Goal: Transaction & Acquisition: Purchase product/service

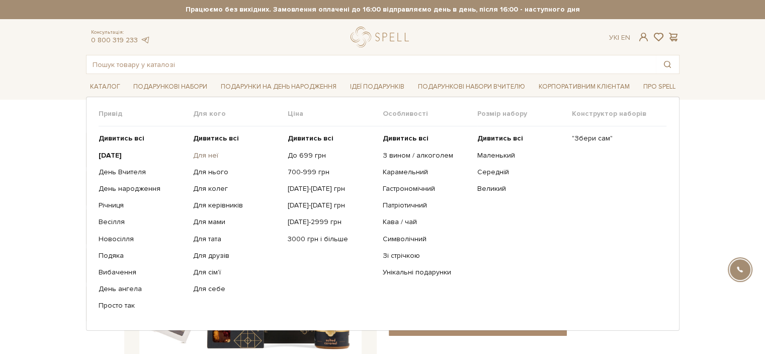
click at [209, 158] on link "Для неї" at bounding box center [236, 155] width 87 height 9
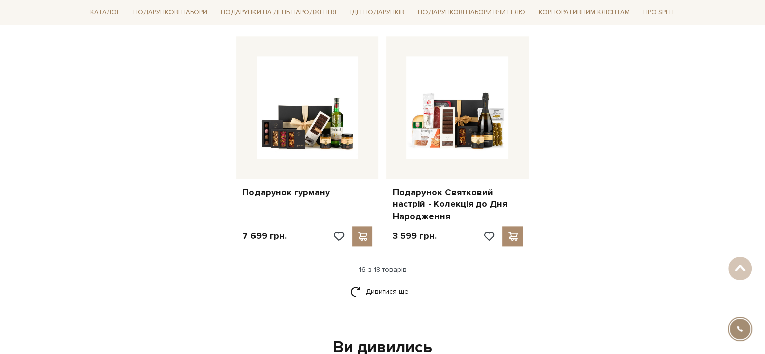
scroll to position [1359, 0]
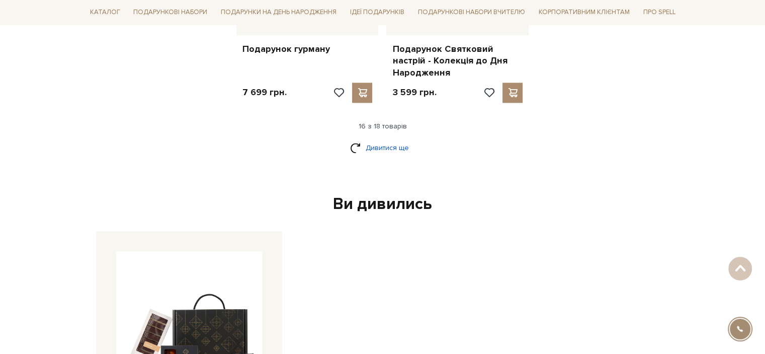
click at [412, 140] on link "Дивитися ще" at bounding box center [382, 148] width 65 height 18
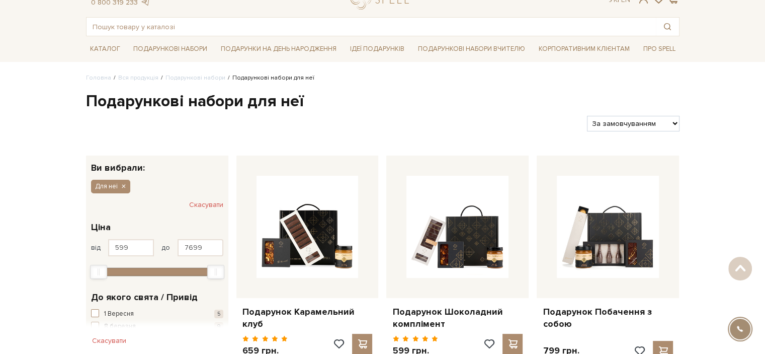
scroll to position [0, 0]
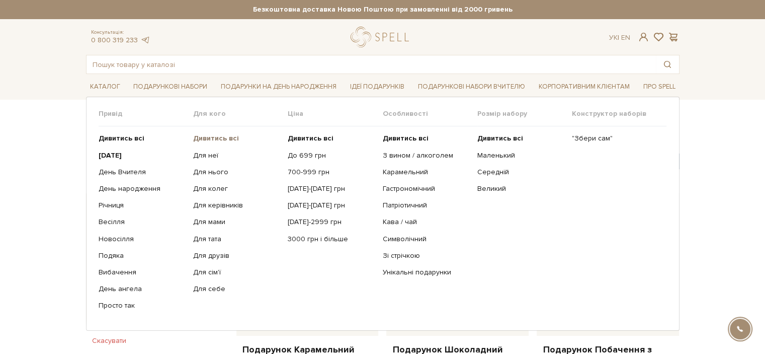
click at [229, 138] on b "Дивитись всі" at bounding box center [216, 138] width 46 height 9
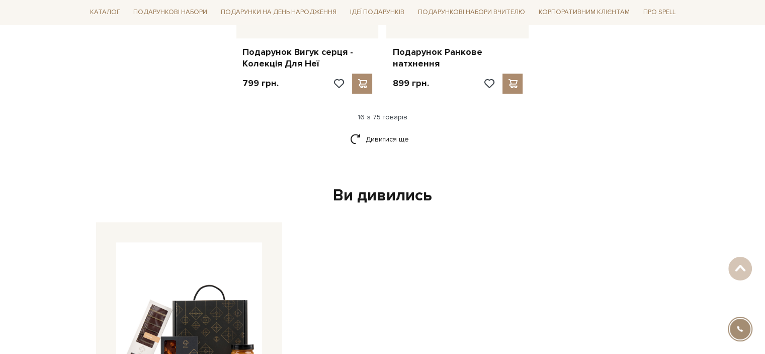
scroll to position [1359, 0]
click at [389, 132] on link "Дивитися ще" at bounding box center [382, 138] width 65 height 18
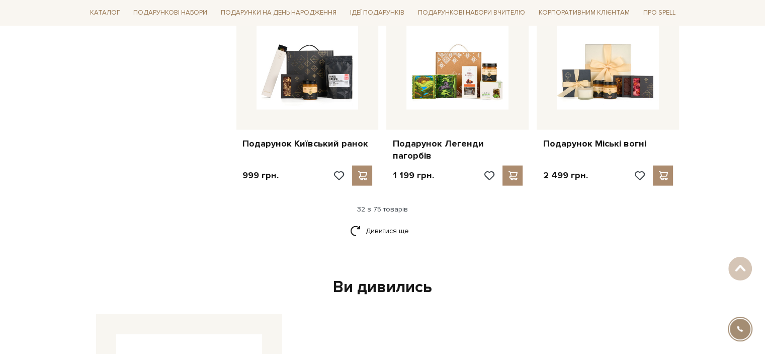
scroll to position [2415, 0]
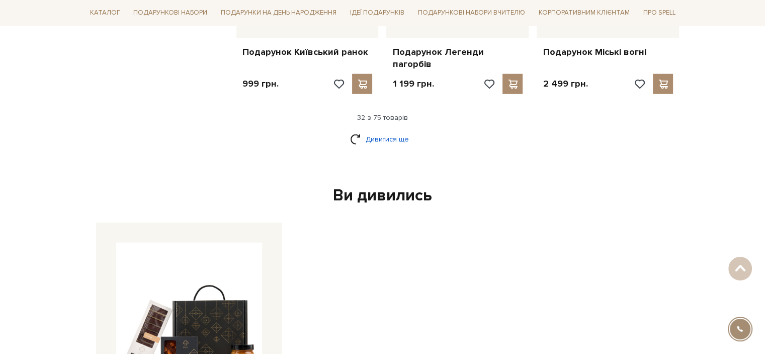
click at [361, 130] on link "Дивитися ще" at bounding box center [382, 139] width 65 height 18
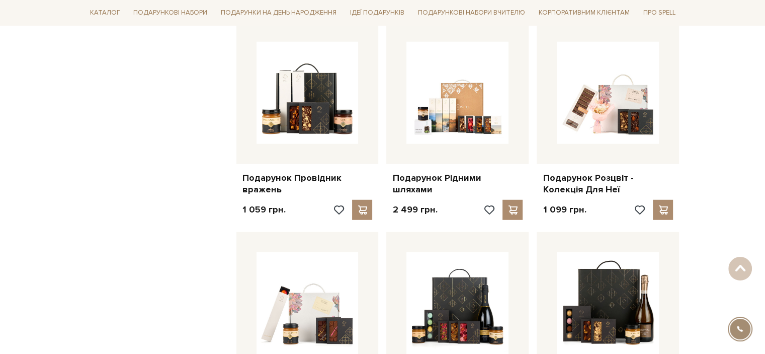
scroll to position [2717, 0]
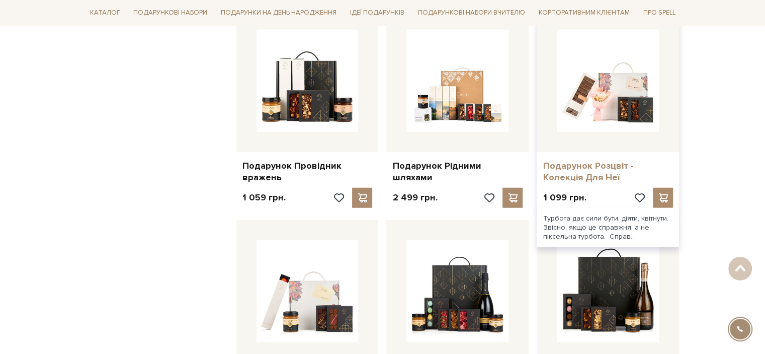
click at [574, 160] on link "Подарунок Розцвіт - Колекція Для Неї" at bounding box center [608, 172] width 130 height 24
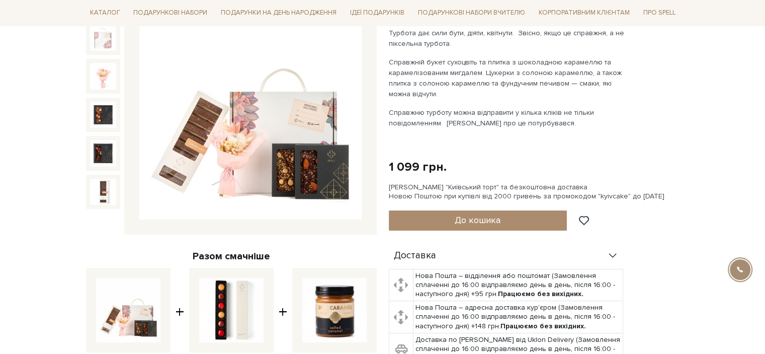
scroll to position [151, 0]
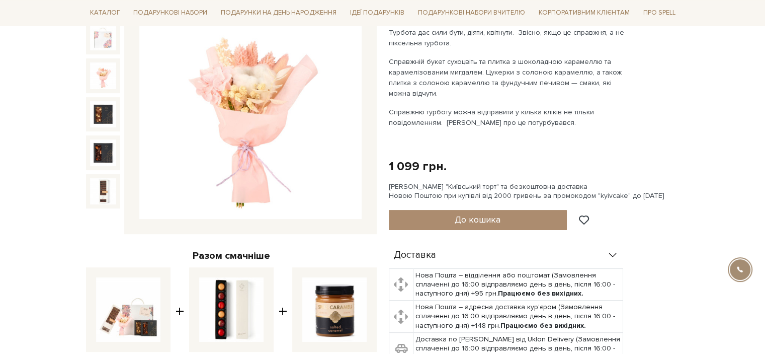
click at [101, 76] on img at bounding box center [103, 75] width 26 height 26
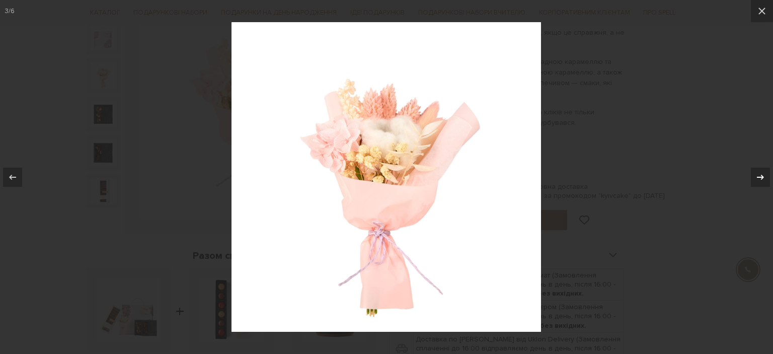
click at [761, 177] on icon at bounding box center [760, 177] width 12 height 12
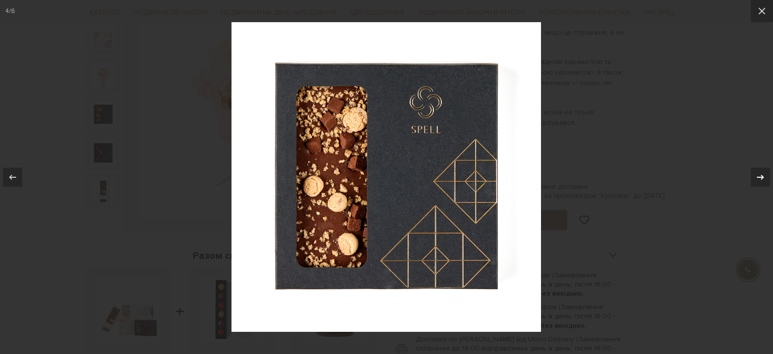
click at [761, 177] on icon at bounding box center [760, 177] width 12 height 12
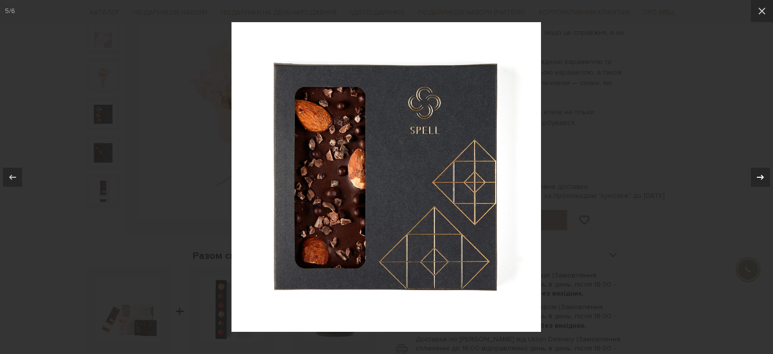
click at [761, 177] on icon at bounding box center [760, 177] width 12 height 12
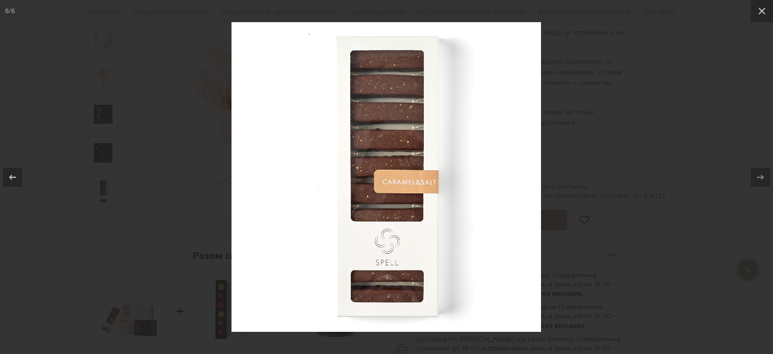
click at [637, 189] on div at bounding box center [386, 177] width 773 height 354
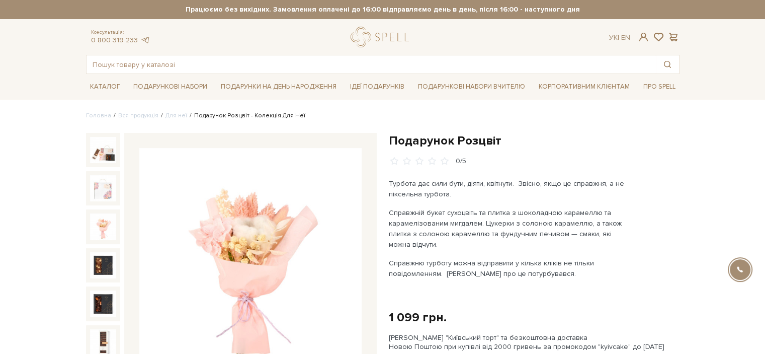
scroll to position [101, 0]
